Goal: Task Accomplishment & Management: Use online tool/utility

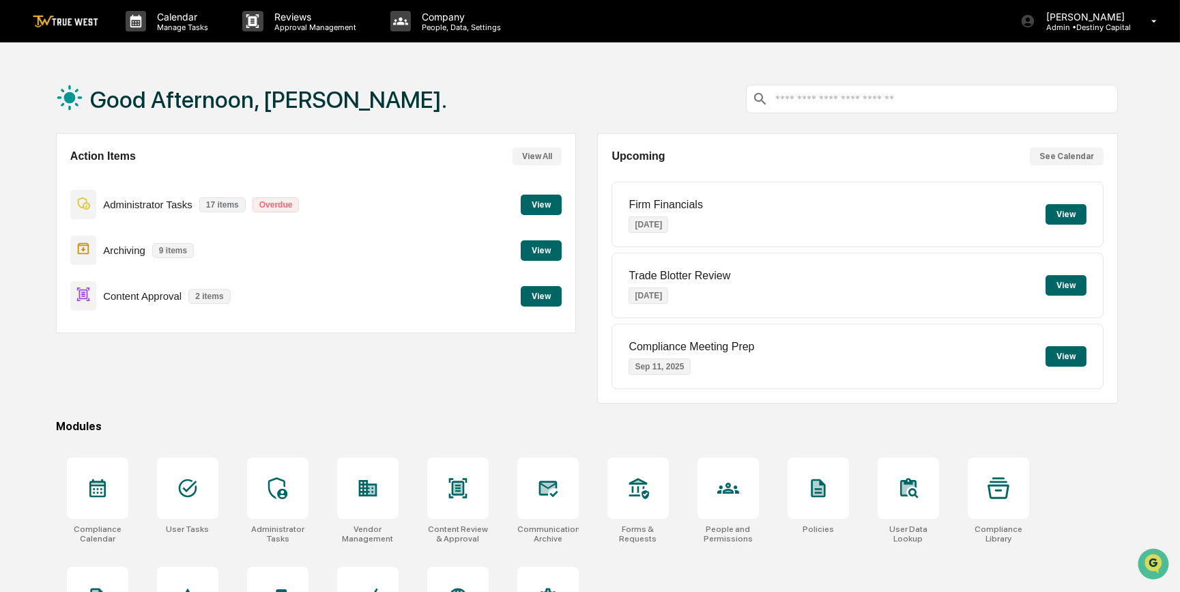
click at [550, 301] on button "View" at bounding box center [541, 296] width 41 height 20
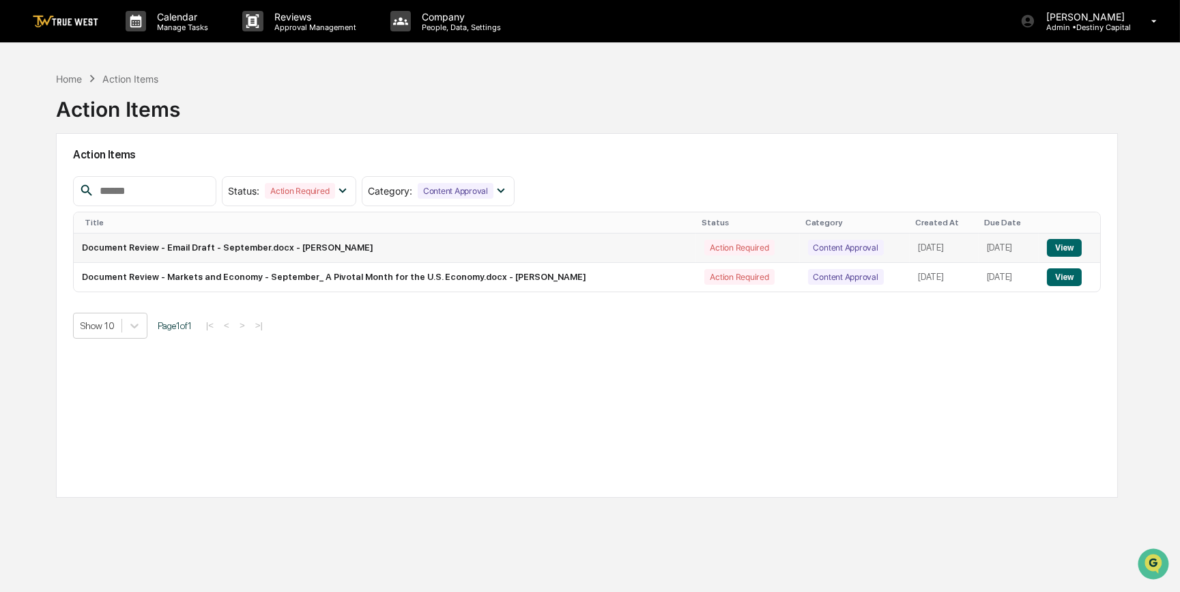
click at [1063, 248] on button "View" at bounding box center [1064, 248] width 35 height 18
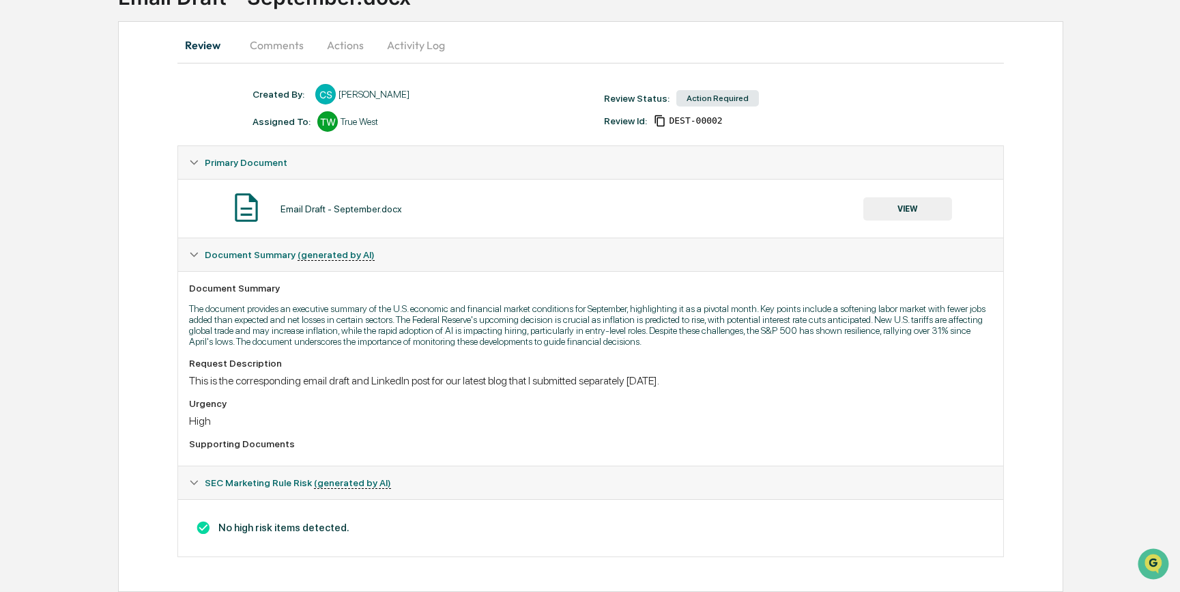
scroll to position [118, 0]
click at [927, 205] on button "VIEW" at bounding box center [907, 208] width 89 height 23
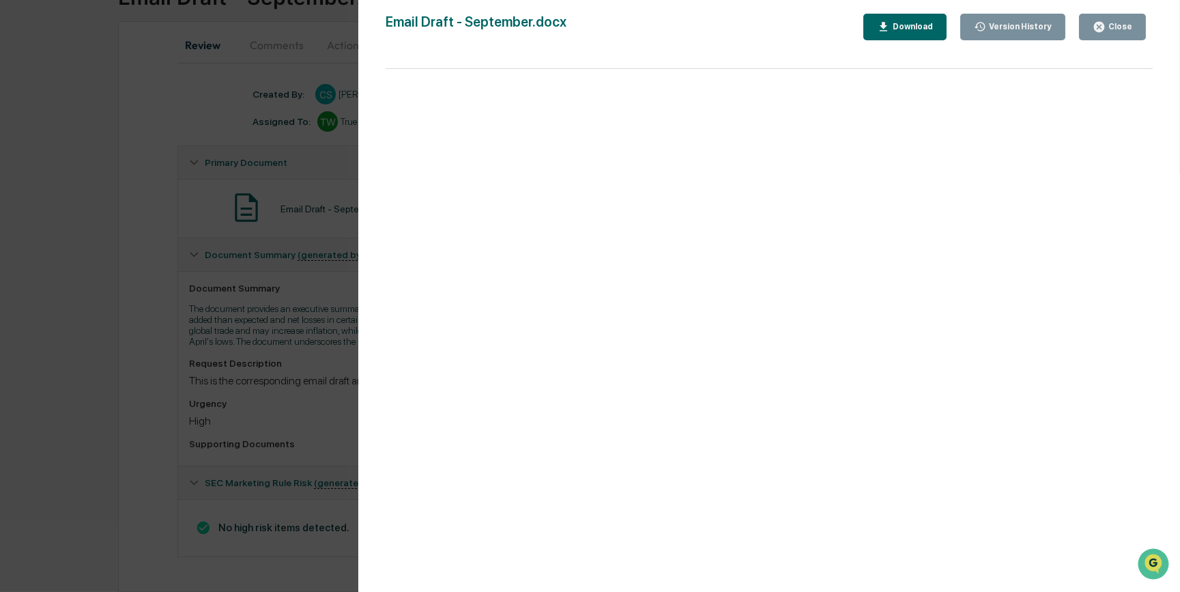
click at [923, 28] on div "Download" at bounding box center [911, 27] width 43 height 10
click at [130, 357] on div "Version History [DATE] 11:57 PM [PERSON_NAME] Email Draft - September.docx Clos…" at bounding box center [590, 296] width 1180 height 592
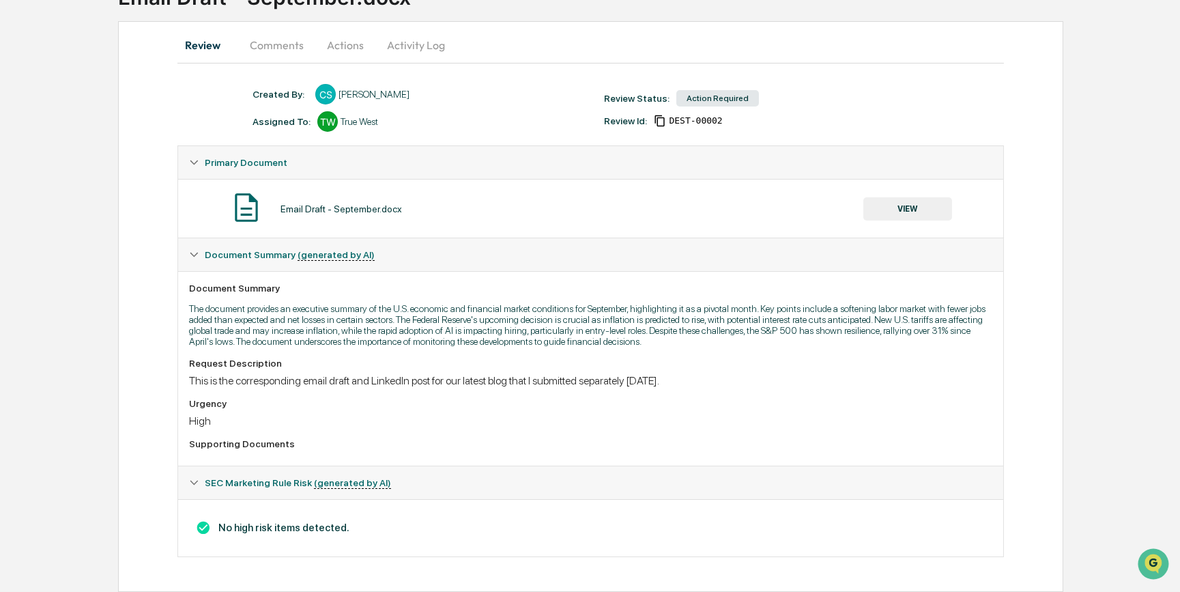
click at [342, 40] on button "Actions" at bounding box center [345, 45] width 61 height 33
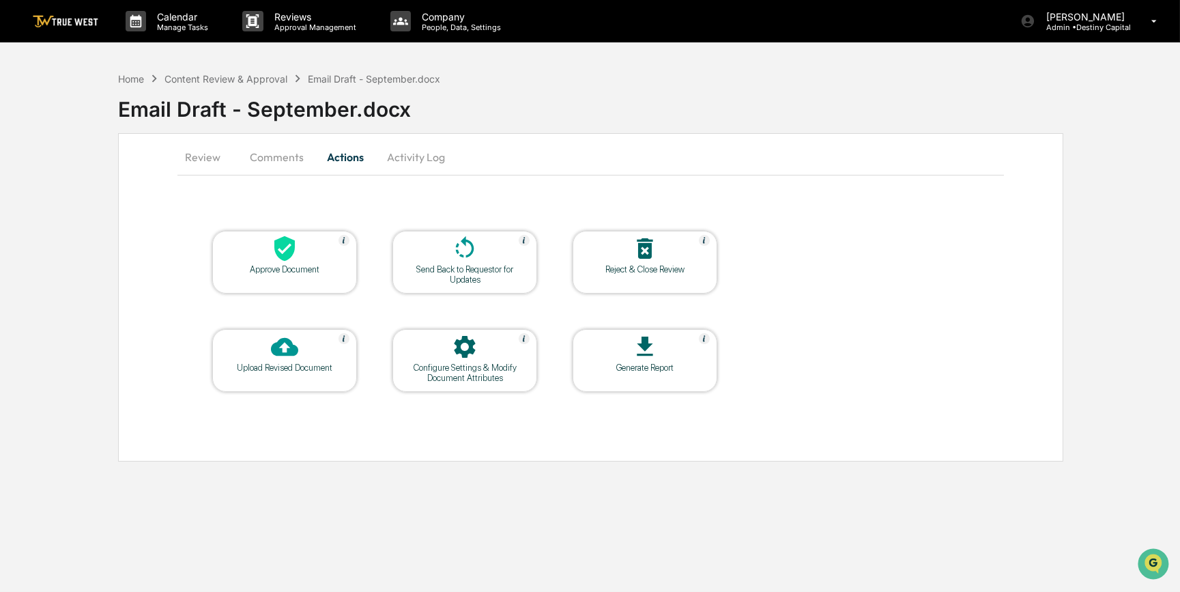
scroll to position [0, 0]
click at [323, 257] on div at bounding box center [286, 249] width 136 height 29
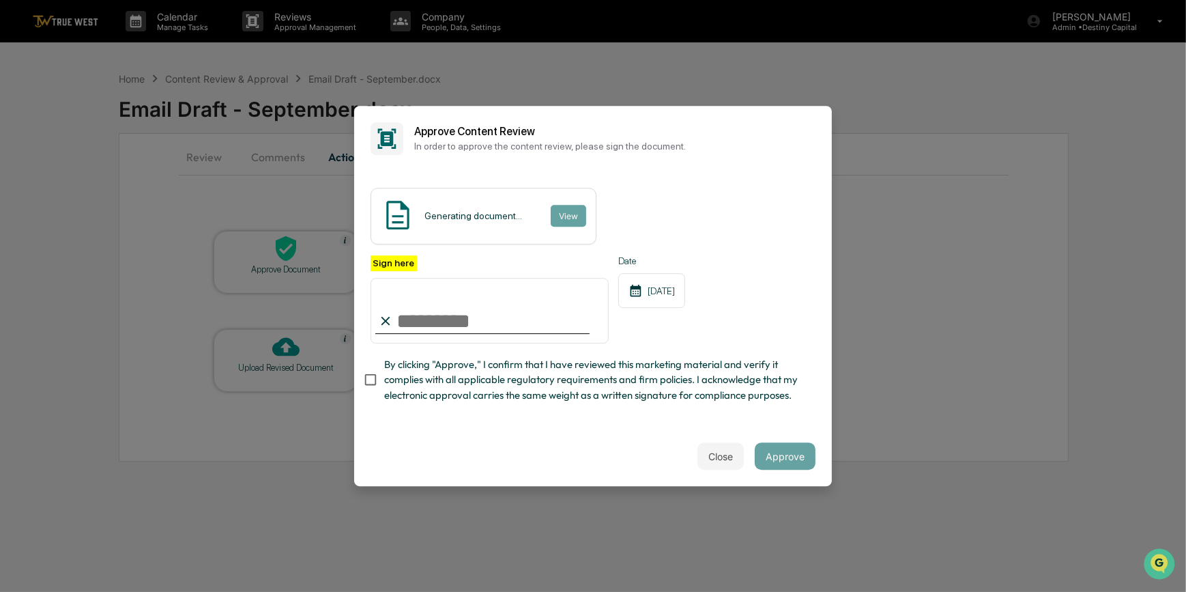
click at [532, 315] on input "Sign here" at bounding box center [490, 311] width 238 height 66
type input "*********"
click at [567, 216] on button "View" at bounding box center [567, 216] width 35 height 22
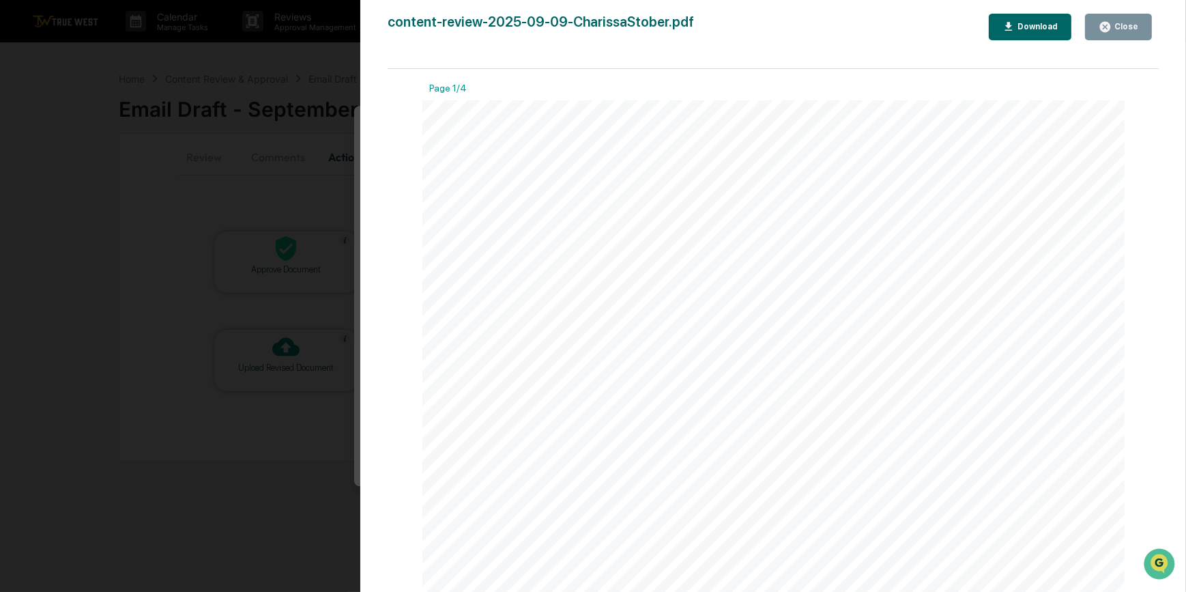
click at [258, 158] on div "Version History [DATE] 07:59 PM [PERSON_NAME] content-review-2025-09-09-Chariss…" at bounding box center [593, 296] width 1186 height 592
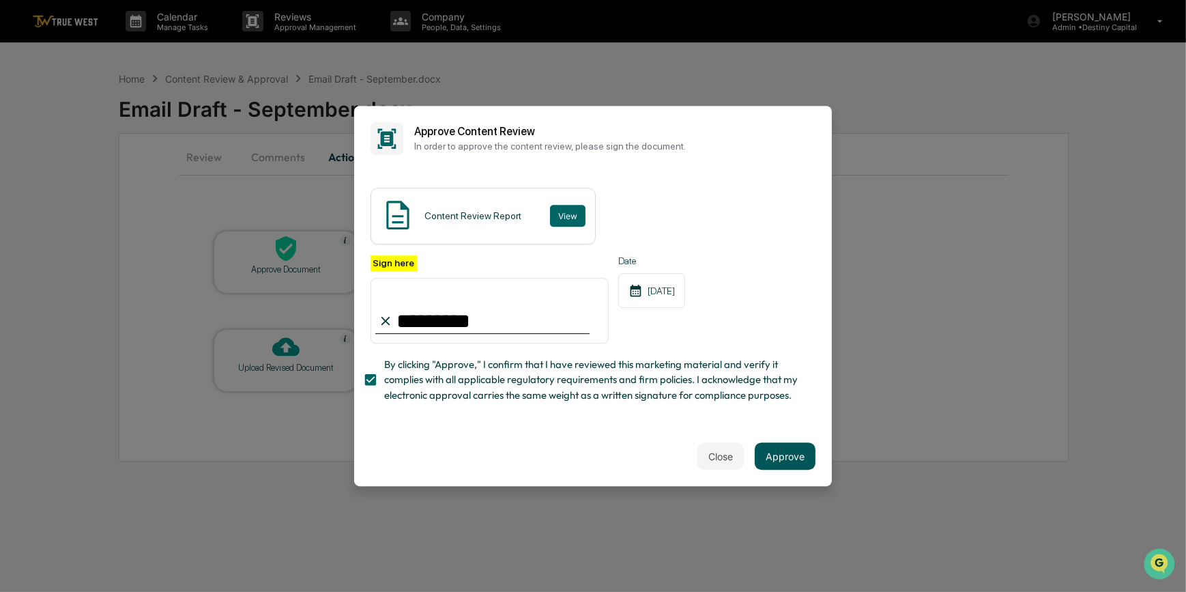
click at [800, 463] on button "Approve" at bounding box center [785, 455] width 61 height 27
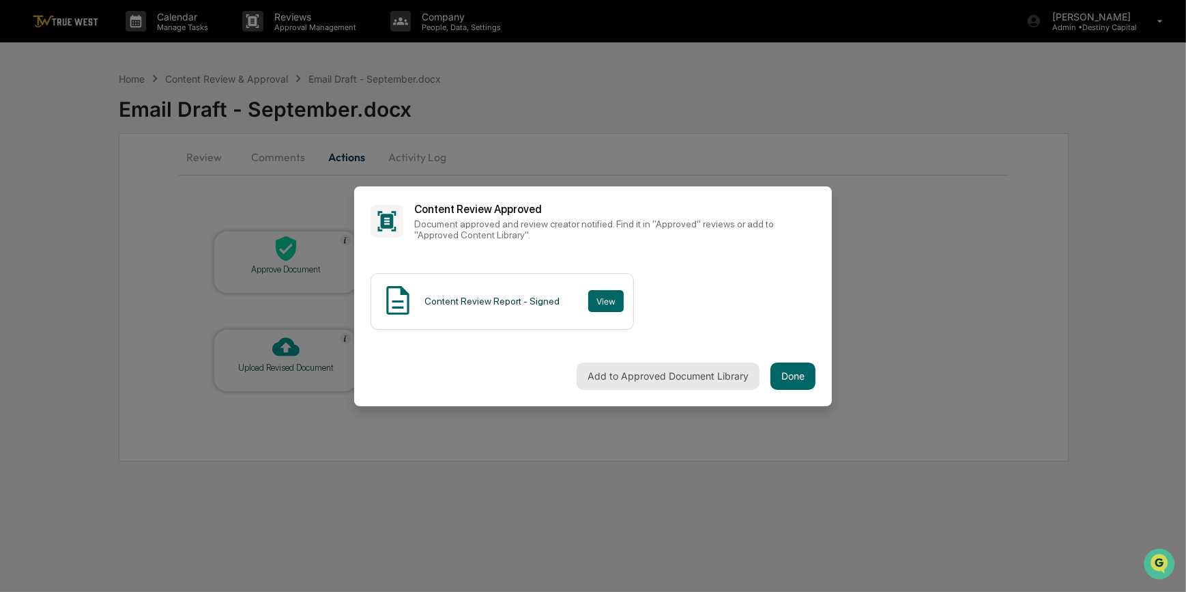
click at [661, 385] on button "Add to Approved Document Library" at bounding box center [668, 375] width 183 height 27
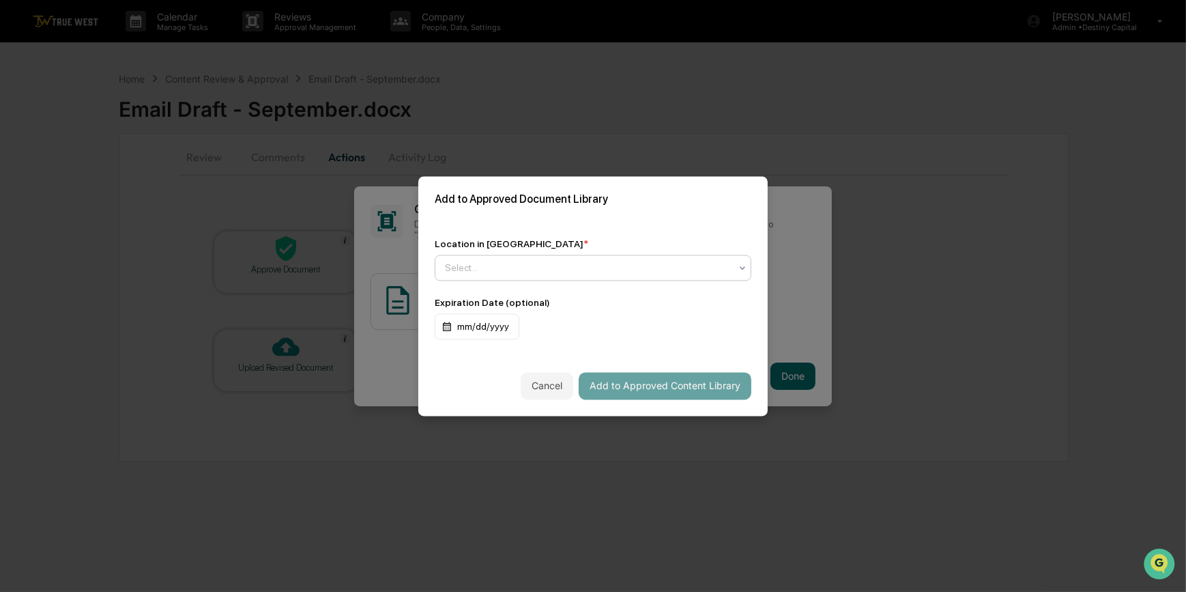
click at [503, 269] on div at bounding box center [587, 268] width 285 height 14
click at [494, 302] on div "Approved Content Library" at bounding box center [592, 300] width 315 height 27
click at [602, 389] on button "Add to Approved Content Library" at bounding box center [665, 385] width 173 height 27
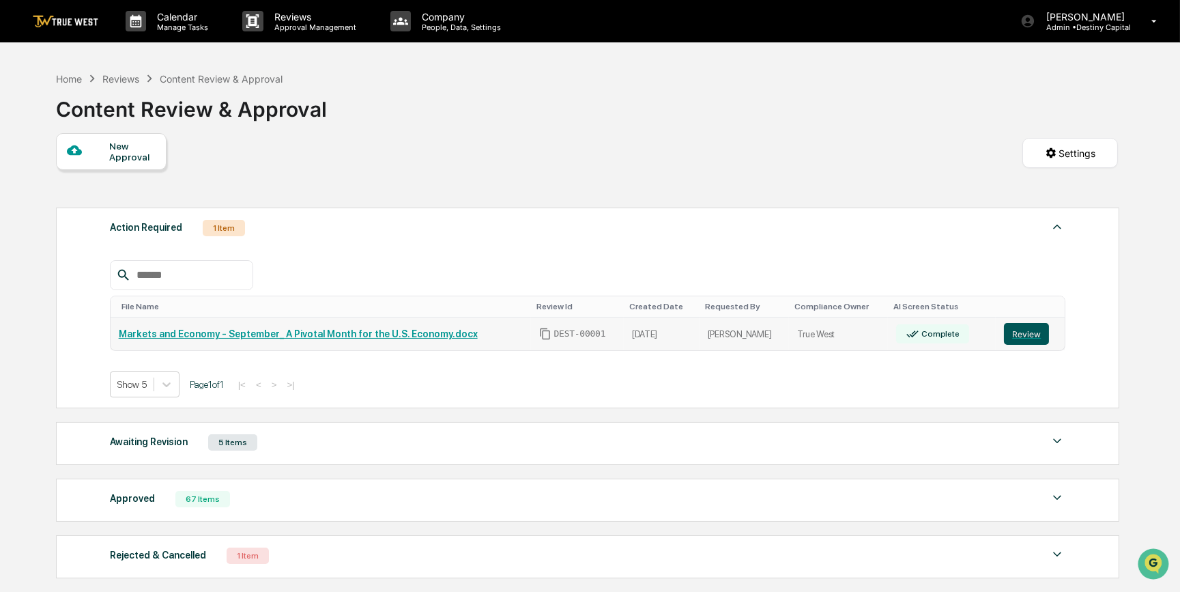
click at [1030, 337] on button "Review" at bounding box center [1026, 334] width 45 height 22
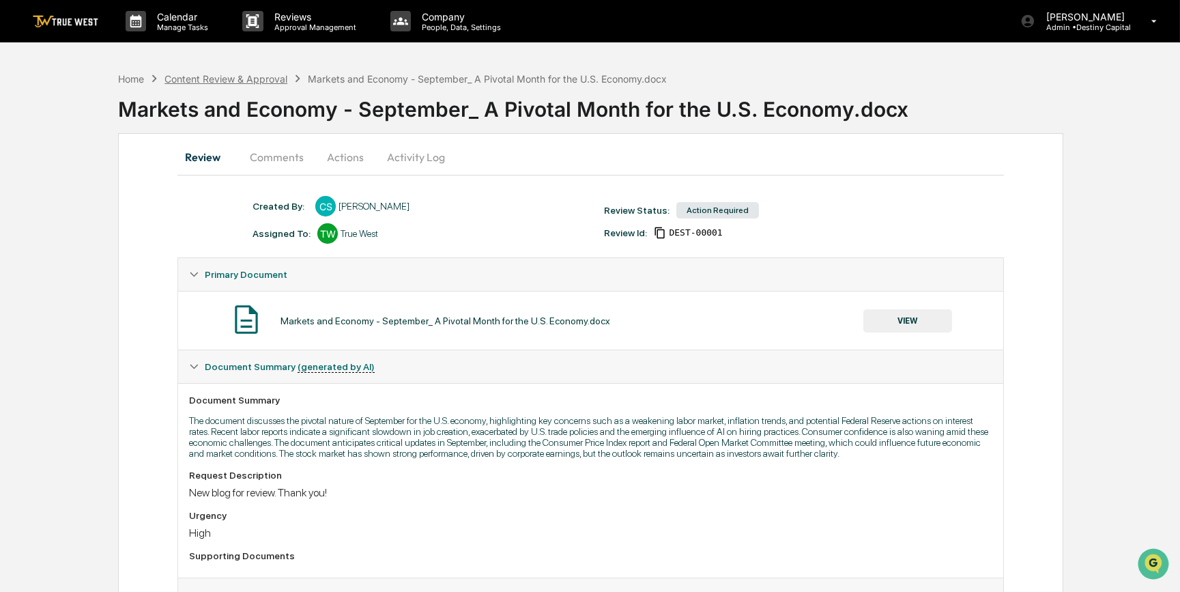
click at [190, 76] on div "Content Review & Approval" at bounding box center [225, 79] width 123 height 12
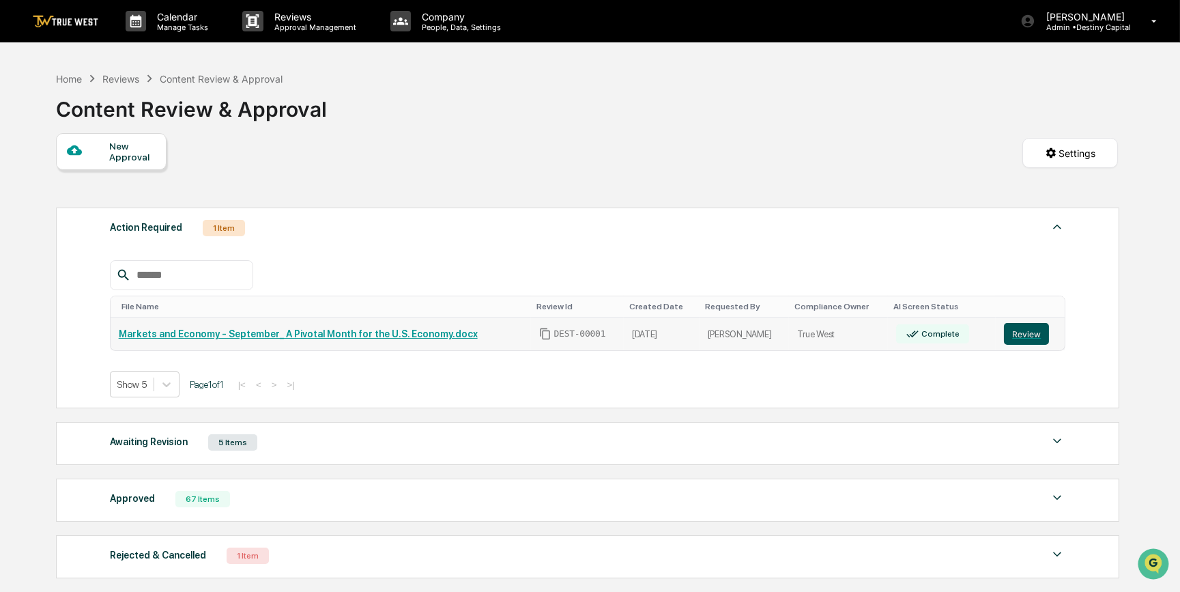
click at [1024, 334] on button "Review" at bounding box center [1026, 334] width 45 height 22
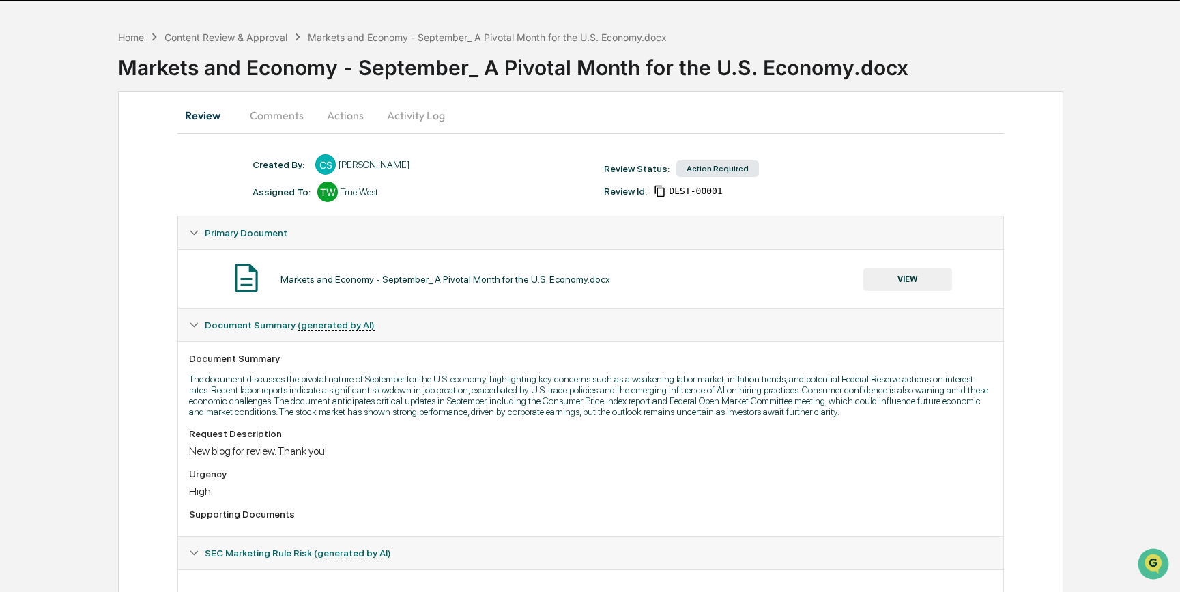
scroll to position [40, 0]
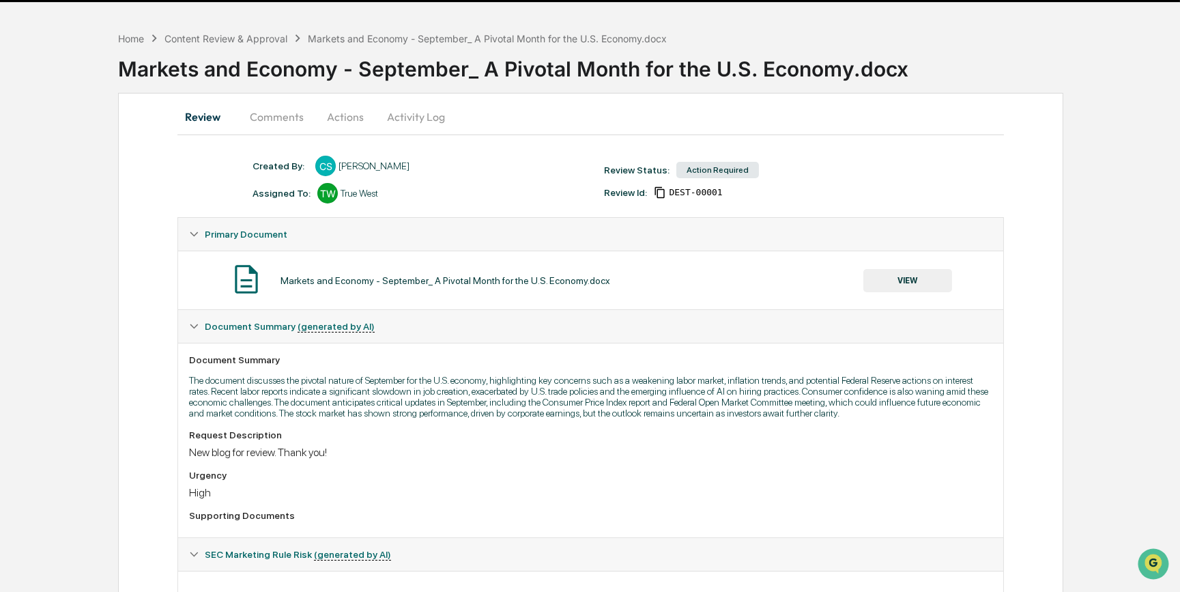
click at [913, 278] on button "VIEW" at bounding box center [907, 280] width 89 height 23
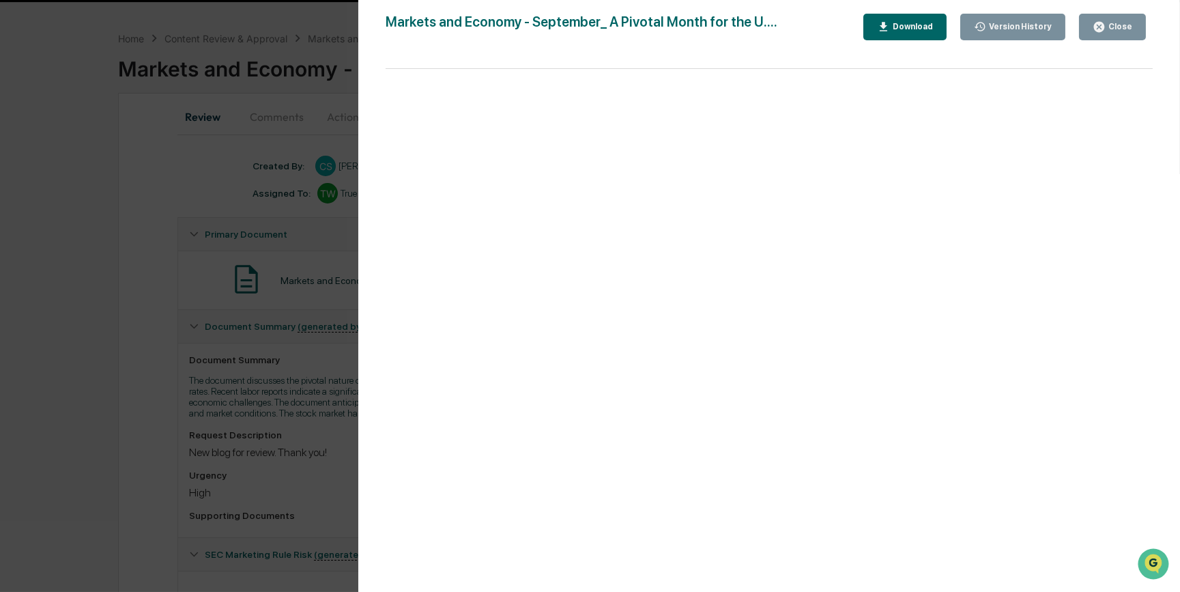
click at [890, 29] on icon "button" at bounding box center [883, 26] width 13 height 13
click at [154, 329] on div "Version History [DATE] 05:53 PM [PERSON_NAME] Markets and Economy - September_ …" at bounding box center [590, 296] width 1180 height 592
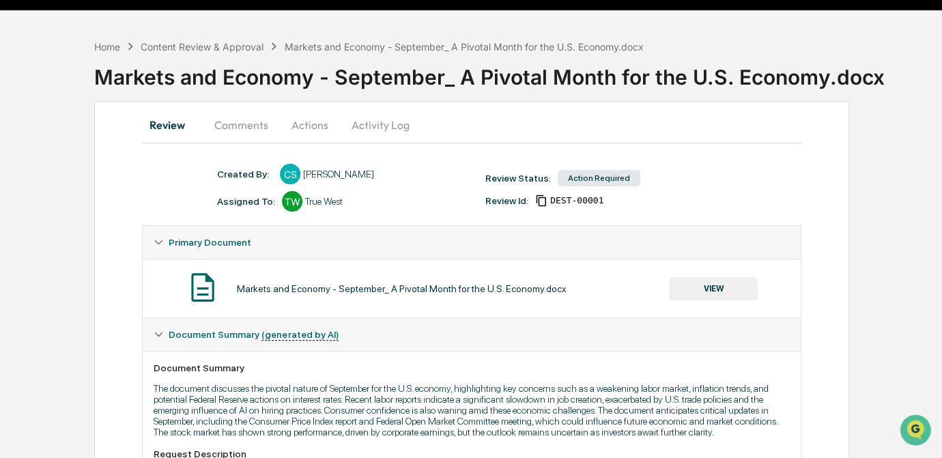
scroll to position [0, 0]
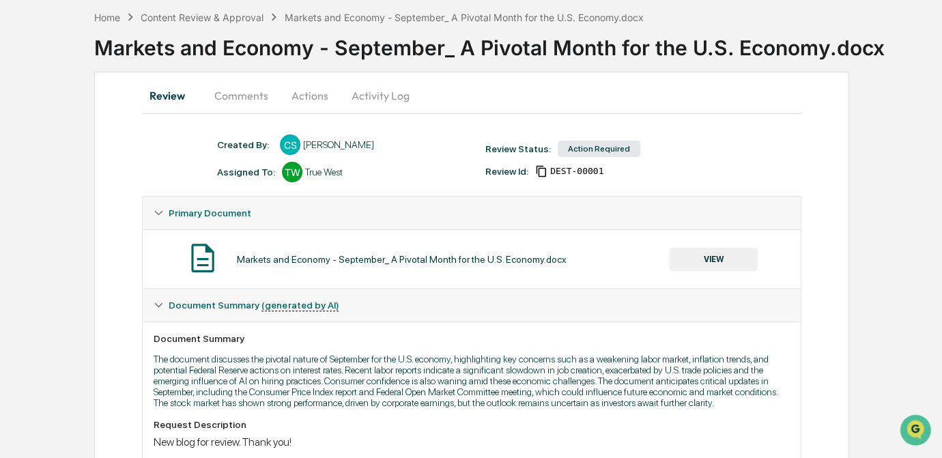
click at [308, 97] on button "Actions" at bounding box center [309, 95] width 61 height 33
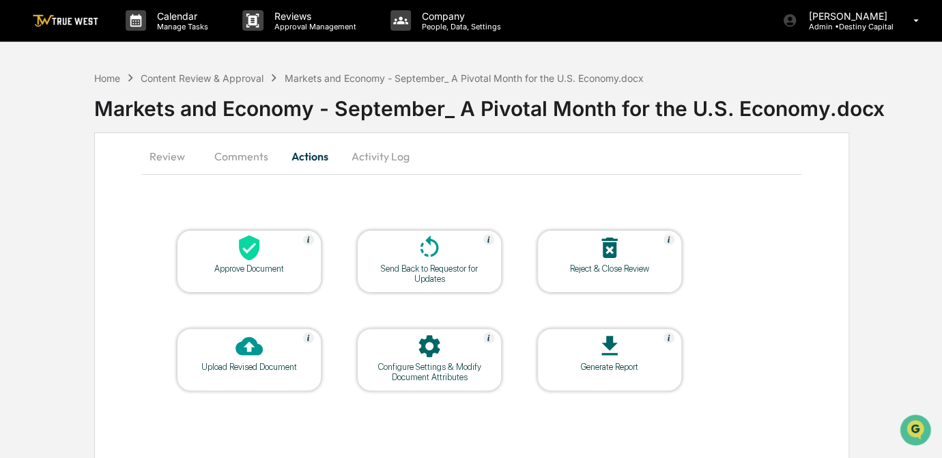
click at [252, 251] on icon at bounding box center [249, 247] width 20 height 25
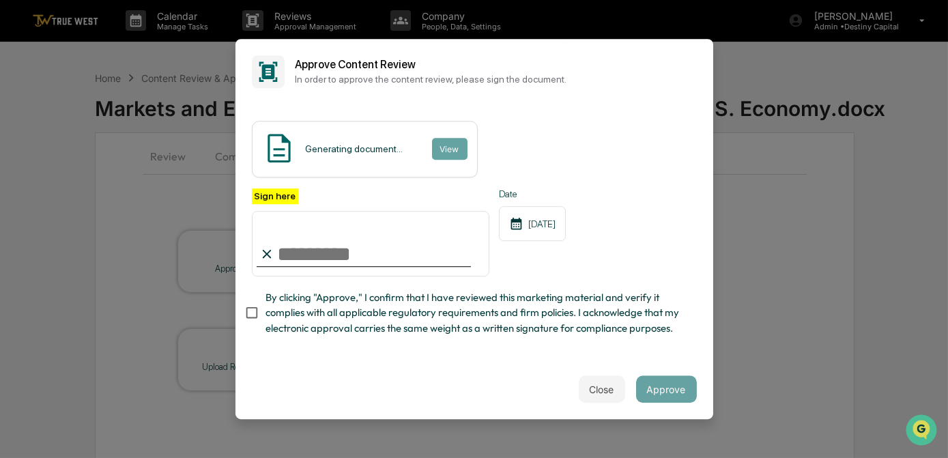
click at [332, 255] on input "Sign here" at bounding box center [371, 244] width 238 height 66
type input "*********"
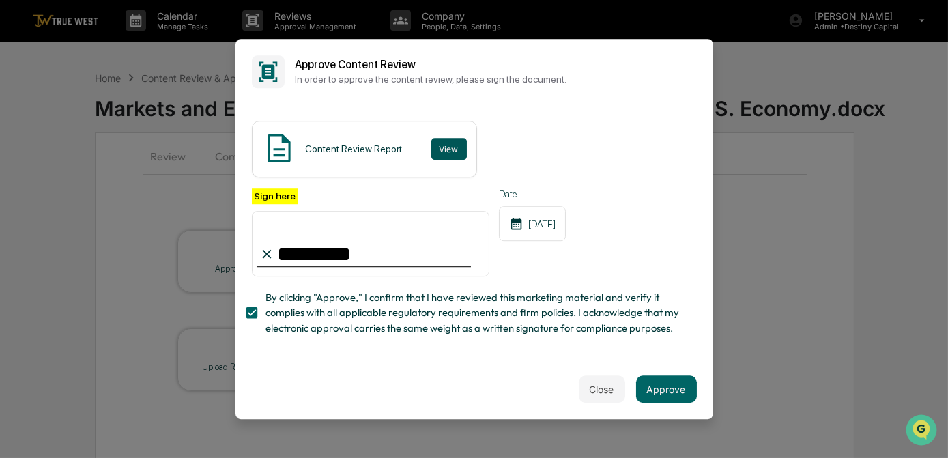
click at [449, 146] on button "View" at bounding box center [448, 149] width 35 height 22
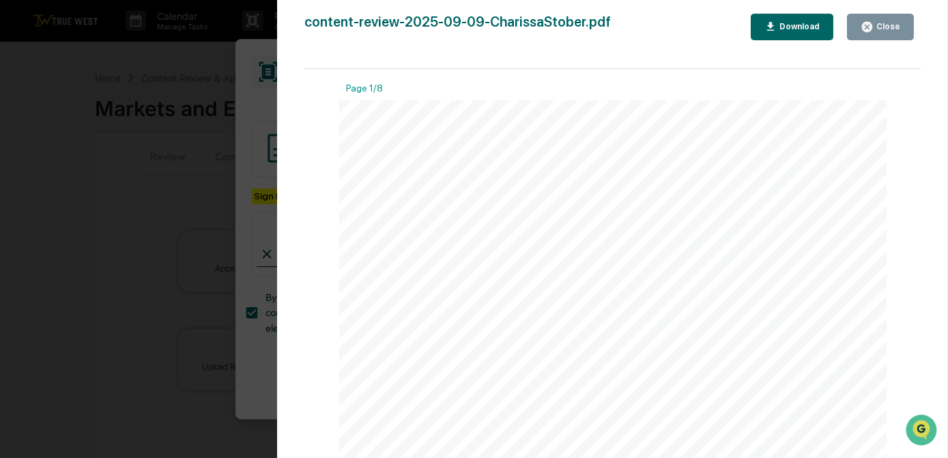
click at [182, 130] on div "Version History [DATE] 08:15 PM [PERSON_NAME] content-review-2025-09-09-Chariss…" at bounding box center [474, 229] width 948 height 458
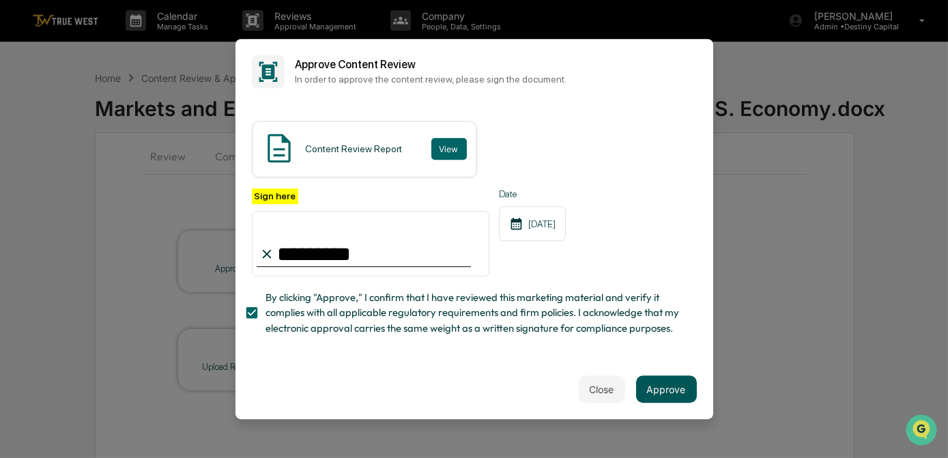
click at [667, 397] on button "Approve" at bounding box center [666, 388] width 61 height 27
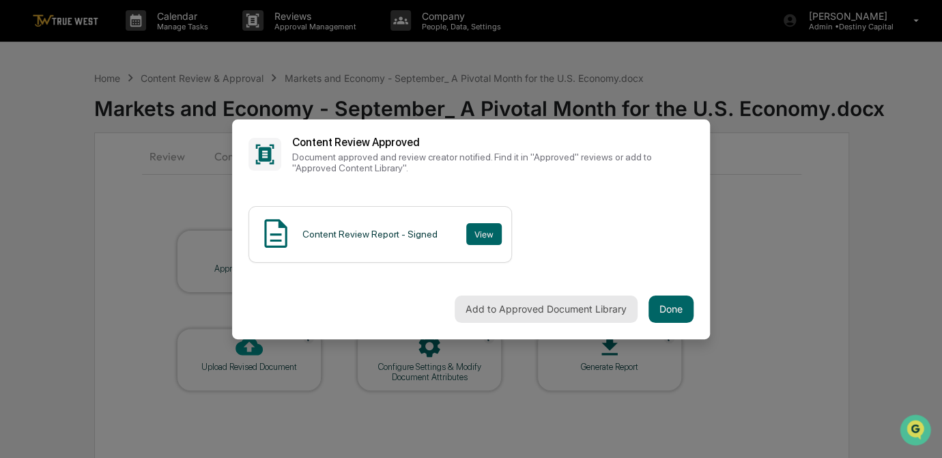
click at [549, 304] on button "Add to Approved Document Library" at bounding box center [545, 308] width 183 height 27
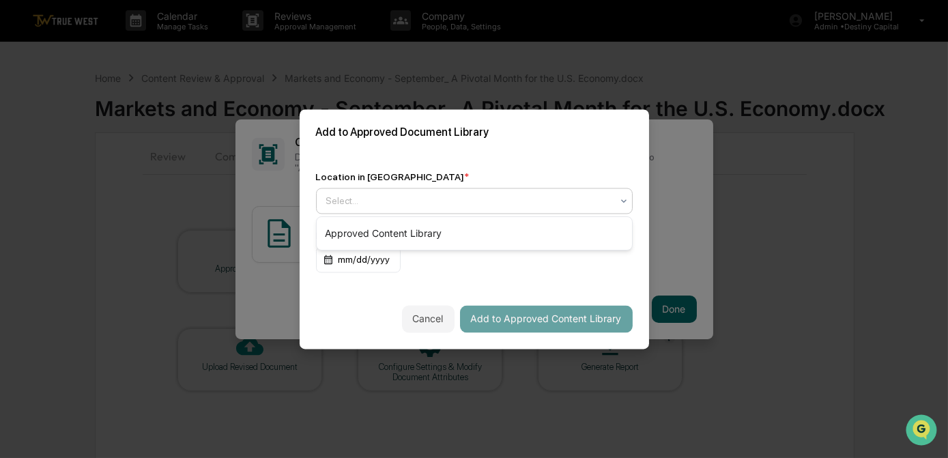
click at [345, 203] on div at bounding box center [468, 201] width 285 height 14
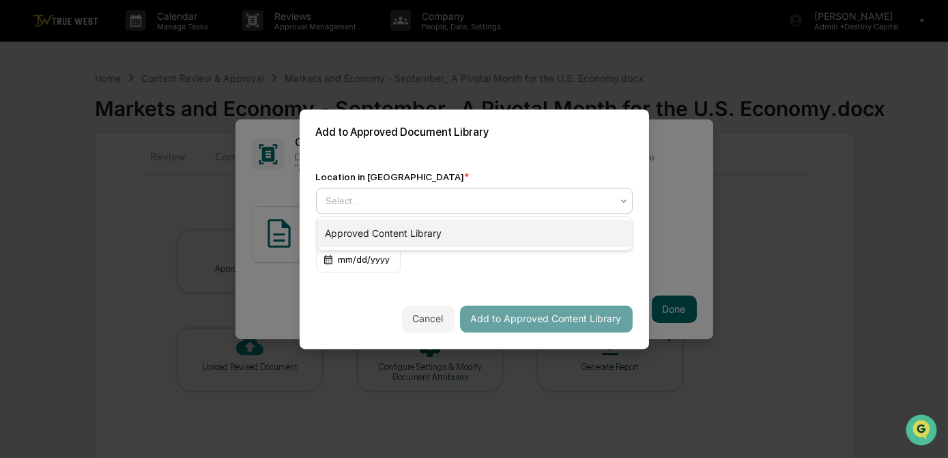
click at [348, 235] on div "Approved Content Library" at bounding box center [474, 233] width 315 height 27
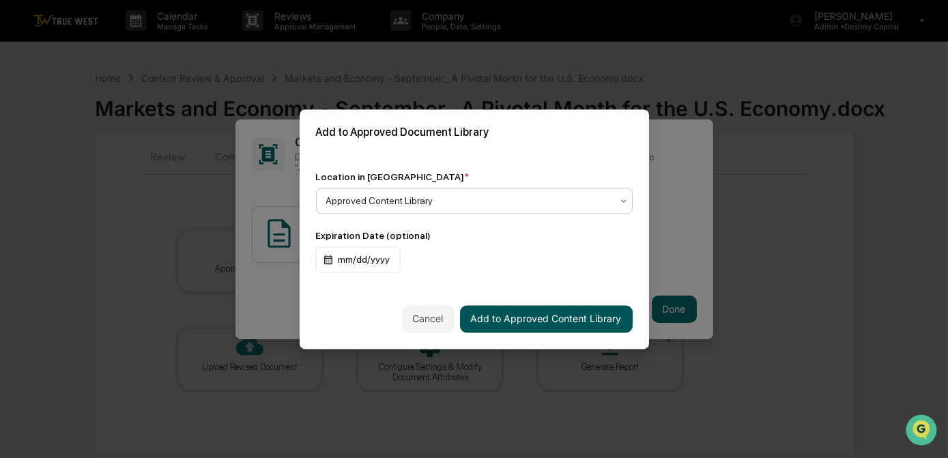
click at [573, 323] on button "Add to Approved Content Library" at bounding box center [546, 318] width 173 height 27
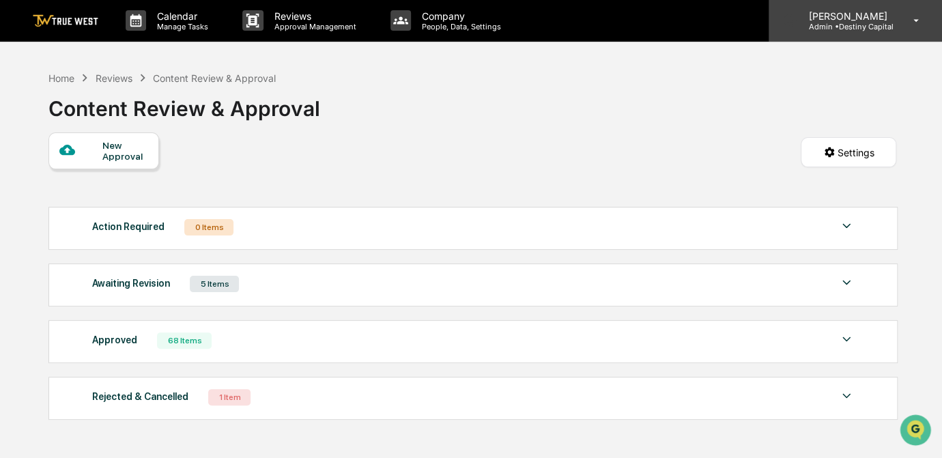
click at [899, 19] on div "[PERSON_NAME] Admin • Destiny Capital" at bounding box center [854, 20] width 173 height 42
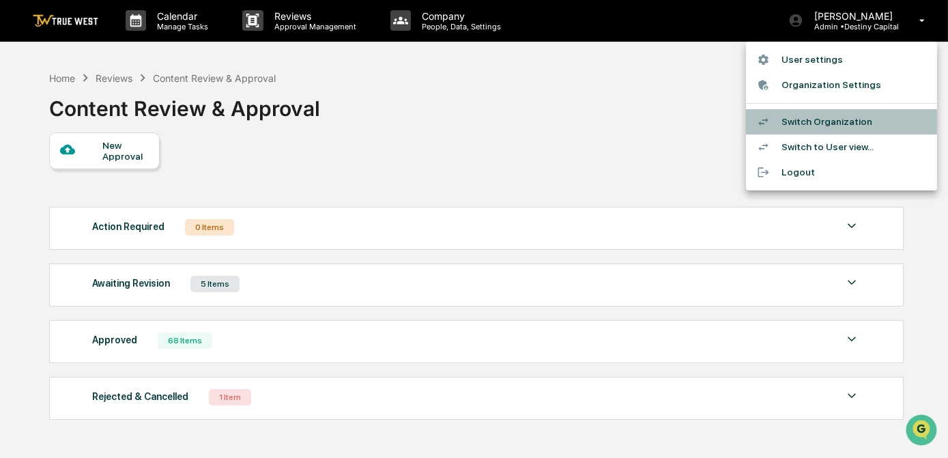
click at [806, 128] on li "Switch Organization" at bounding box center [841, 121] width 191 height 25
